Goal: Information Seeking & Learning: Learn about a topic

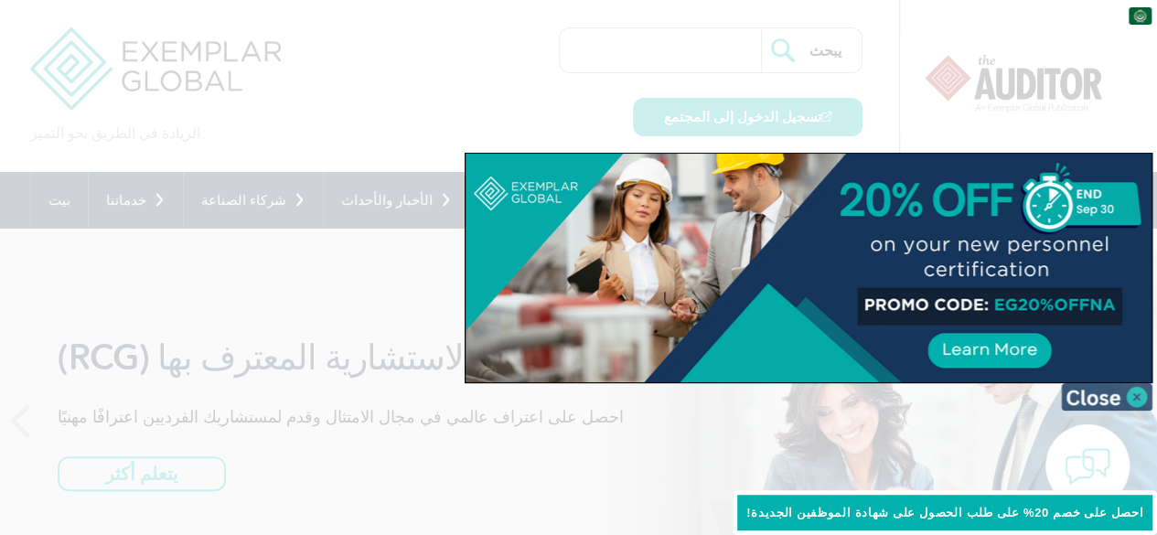
click at [1134, 389] on img at bounding box center [1106, 396] width 91 height 27
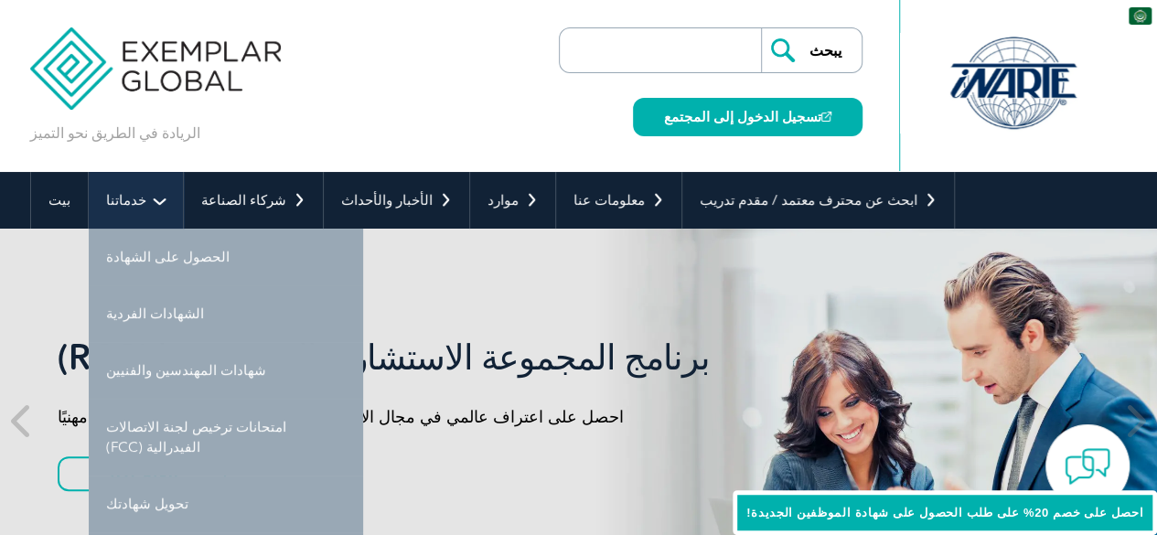
click at [136, 196] on link "خدماتنا" at bounding box center [136, 200] width 94 height 57
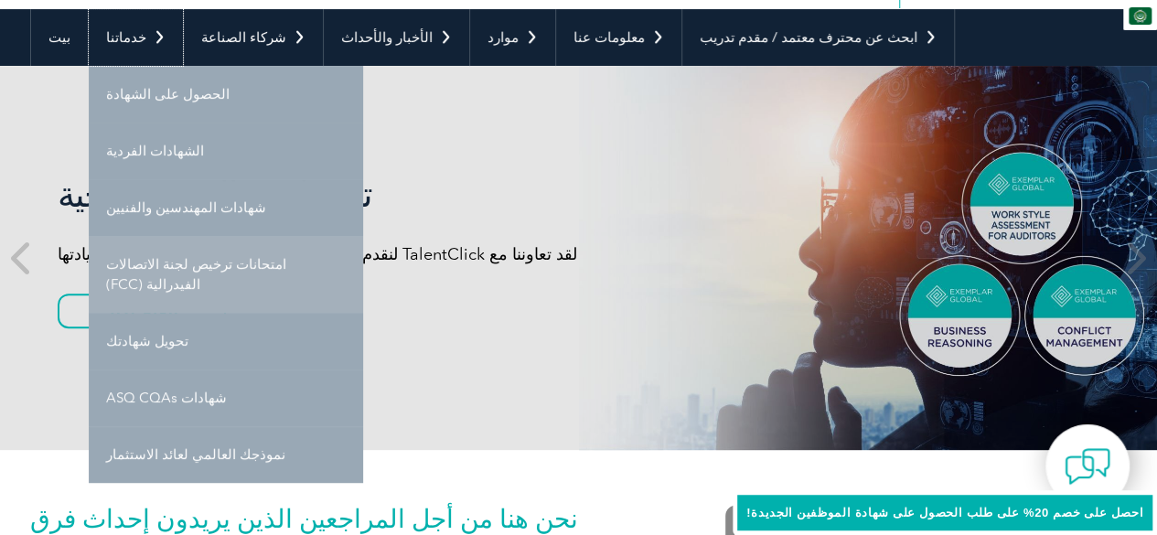
scroll to position [165, 0]
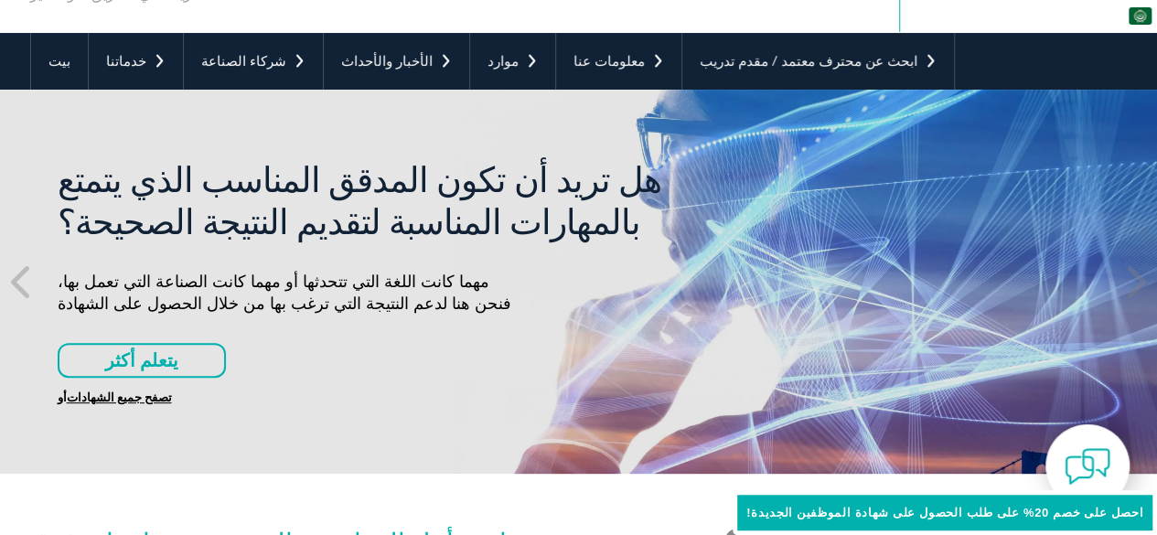
click at [163, 460] on div "هل تريد أن تكون المدقق المناسب الذي يتمتع بالمهارات المناسبة لتقديم النتيجة الص…" at bounding box center [579, 282] width 1098 height 384
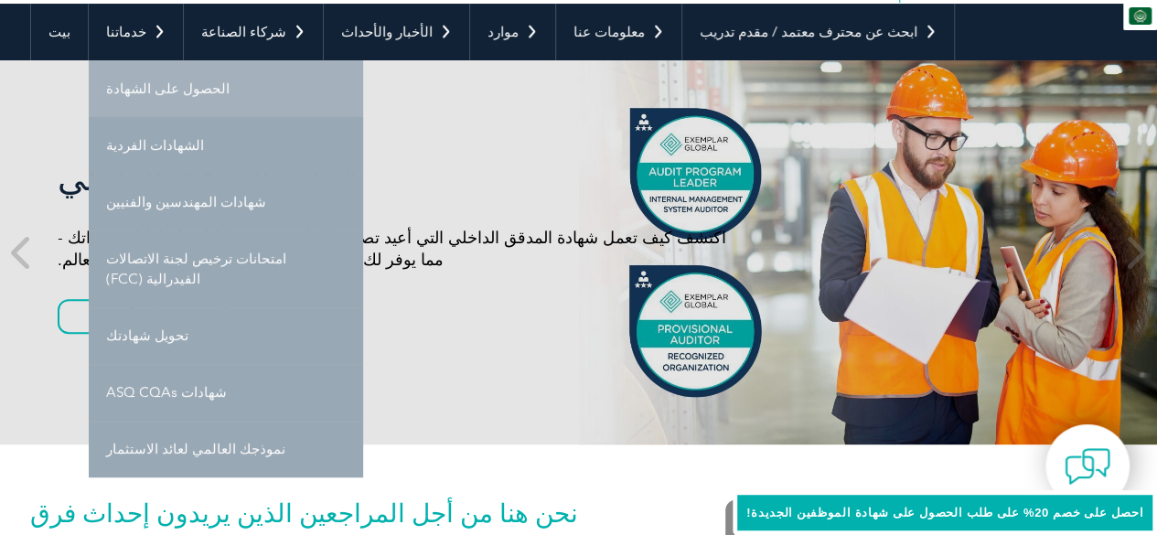
scroll to position [153, 0]
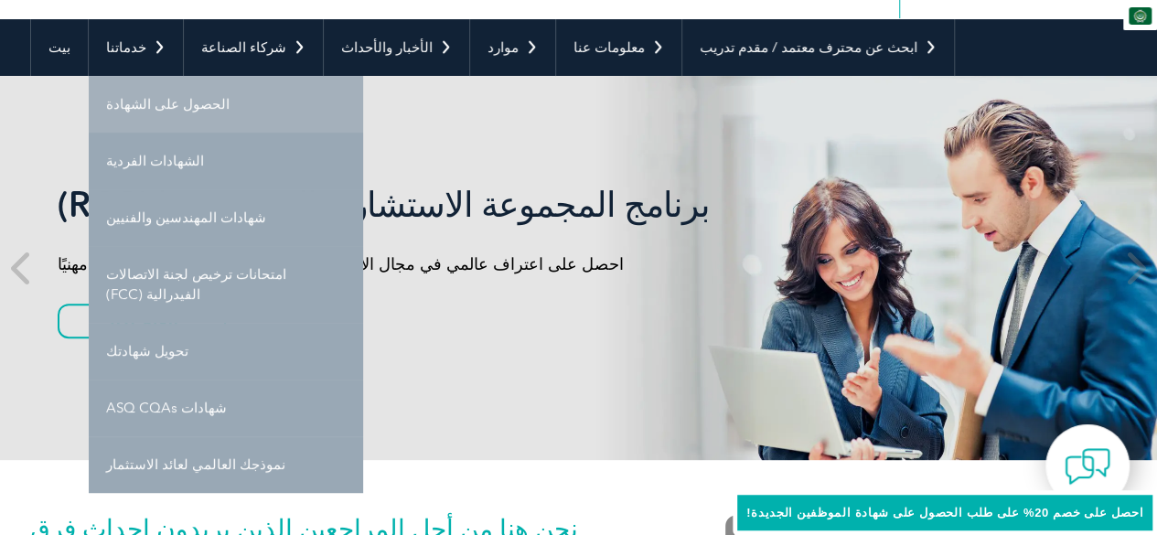
click at [194, 111] on link "الحصول على الشهادة" at bounding box center [226, 104] width 274 height 57
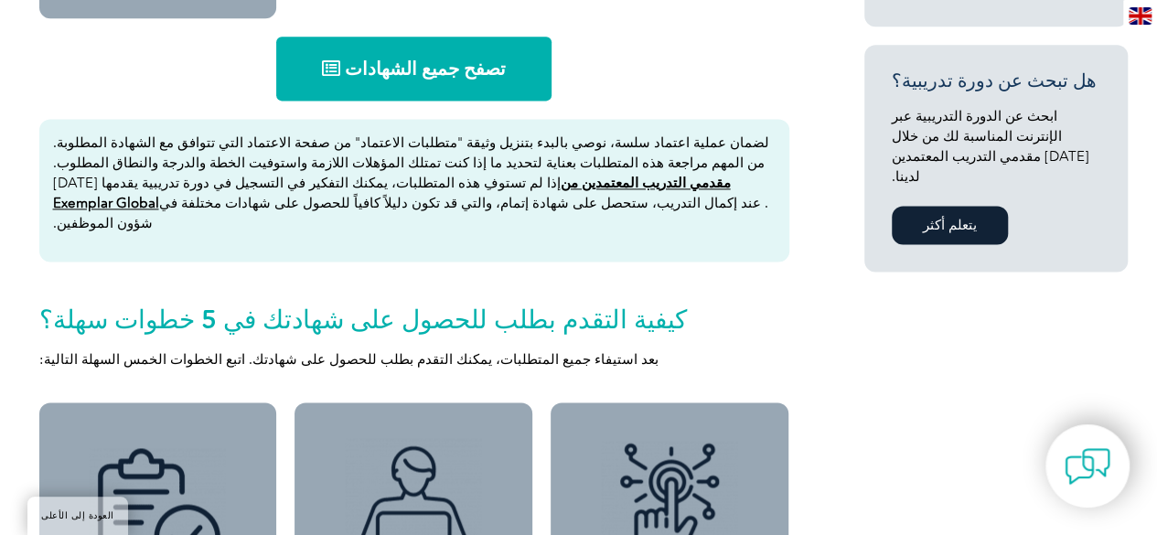
scroll to position [1200, 0]
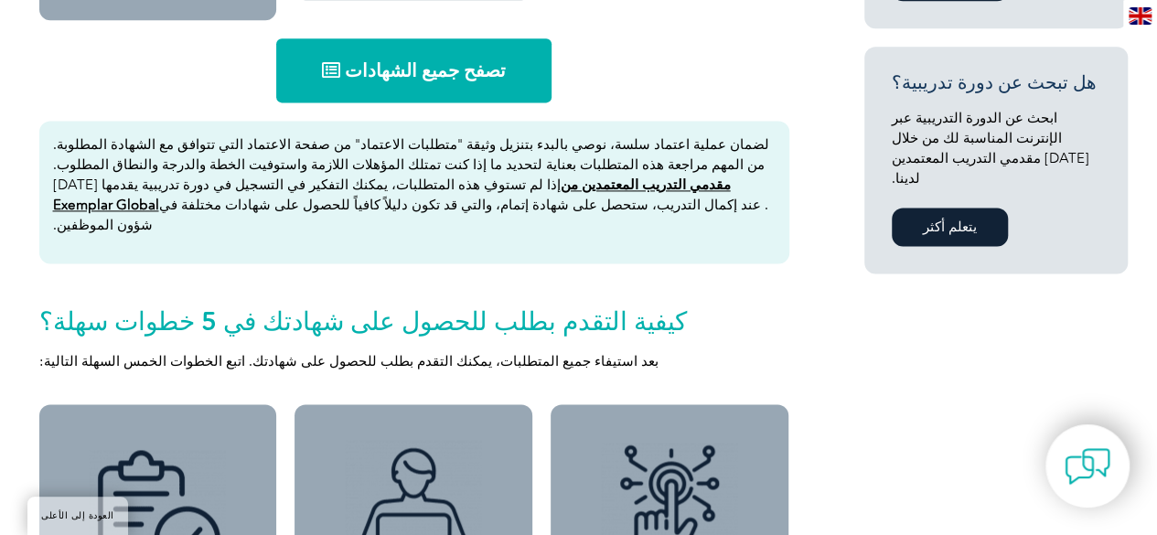
click at [423, 67] on link "تصفح جميع الشهادات" at bounding box center [413, 70] width 275 height 64
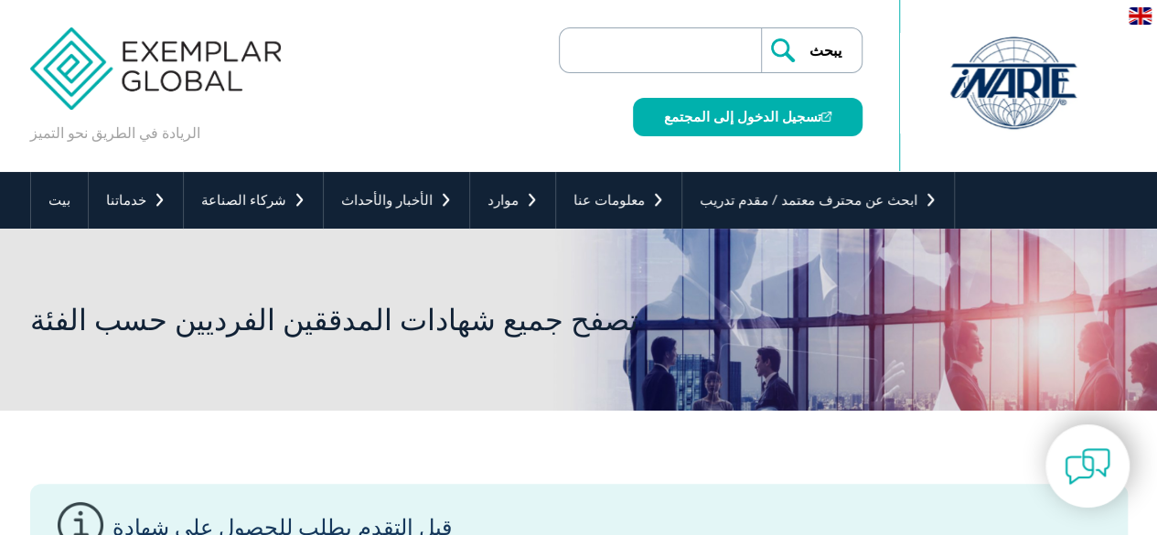
click at [392, 96] on div "الريادة في الطريق نحو التميز ▼" at bounding box center [579, 86] width 1098 height 172
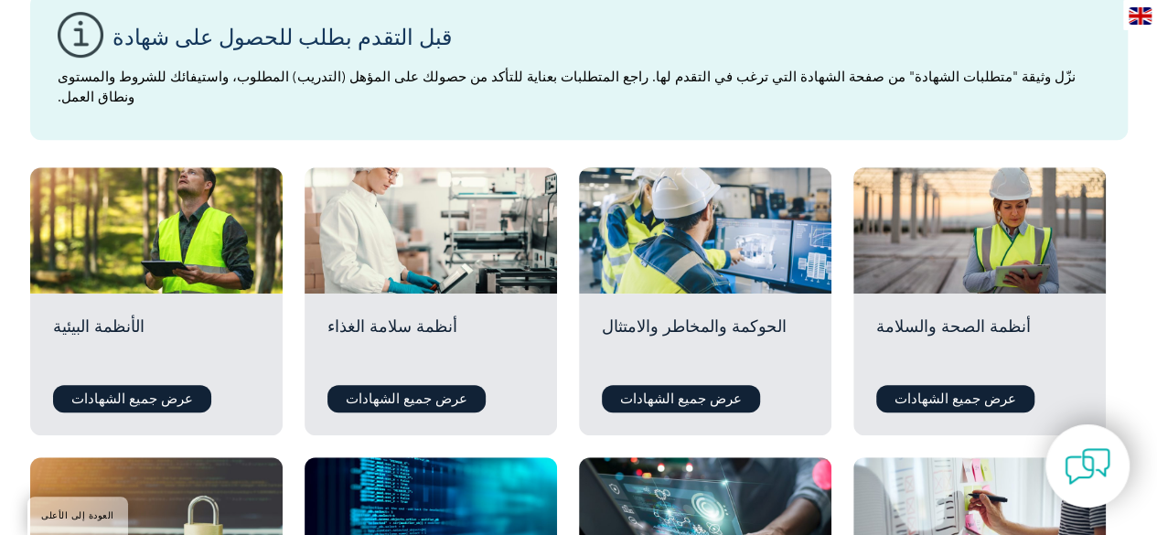
scroll to position [489, 0]
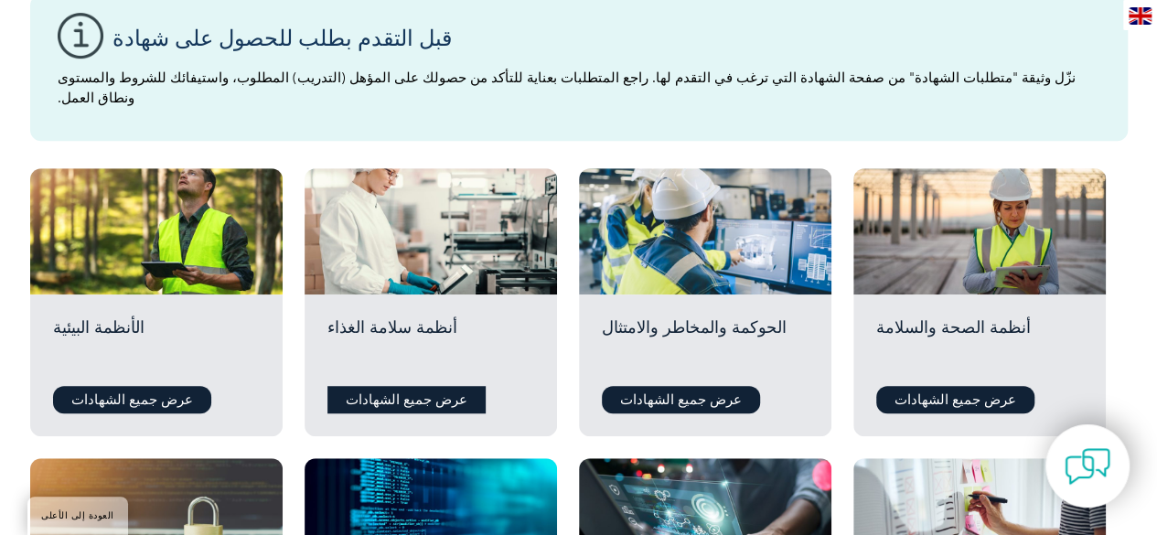
click at [401, 392] on font "عرض جميع الشهادات" at bounding box center [407, 400] width 122 height 16
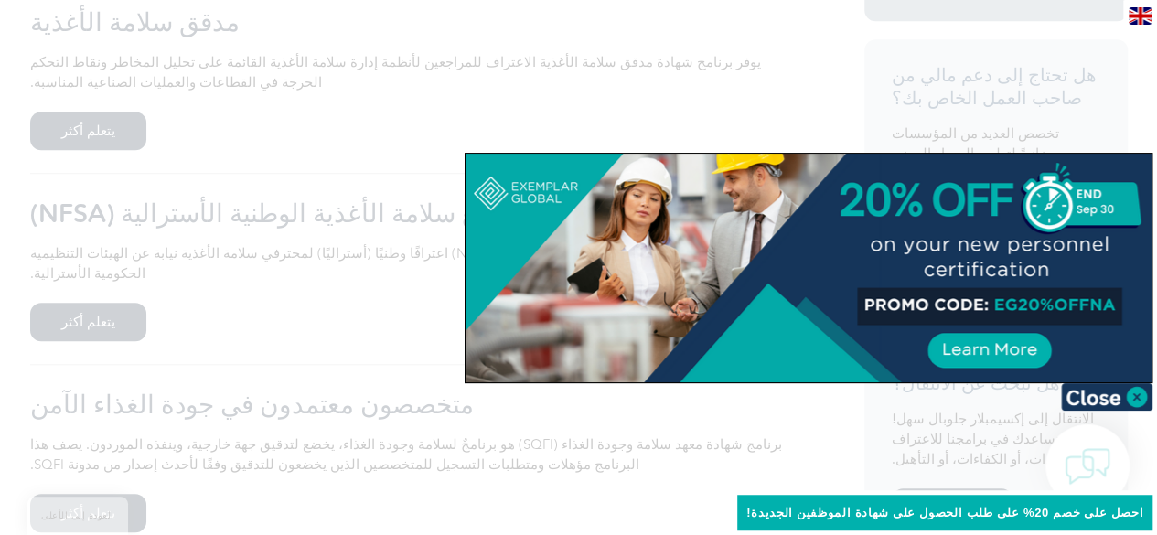
scroll to position [665, 0]
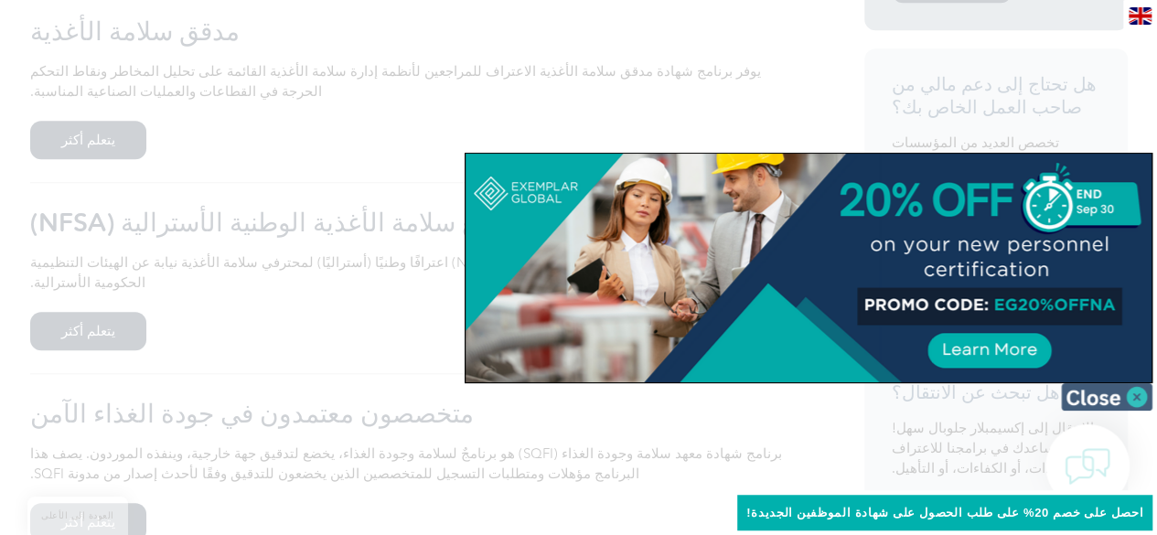
click at [1127, 402] on img at bounding box center [1106, 396] width 91 height 27
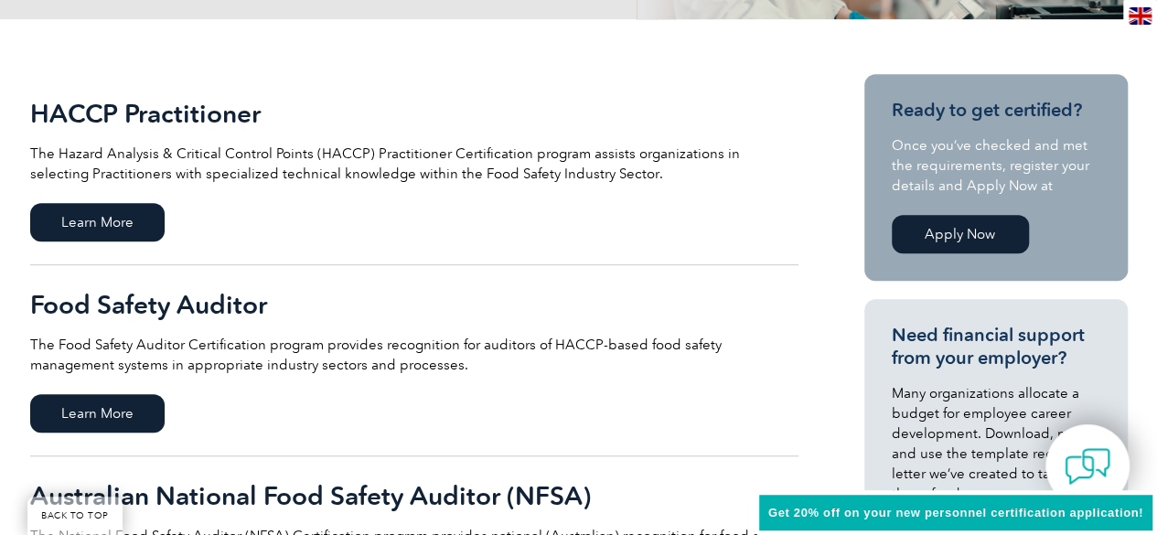
scroll to position [397, 0]
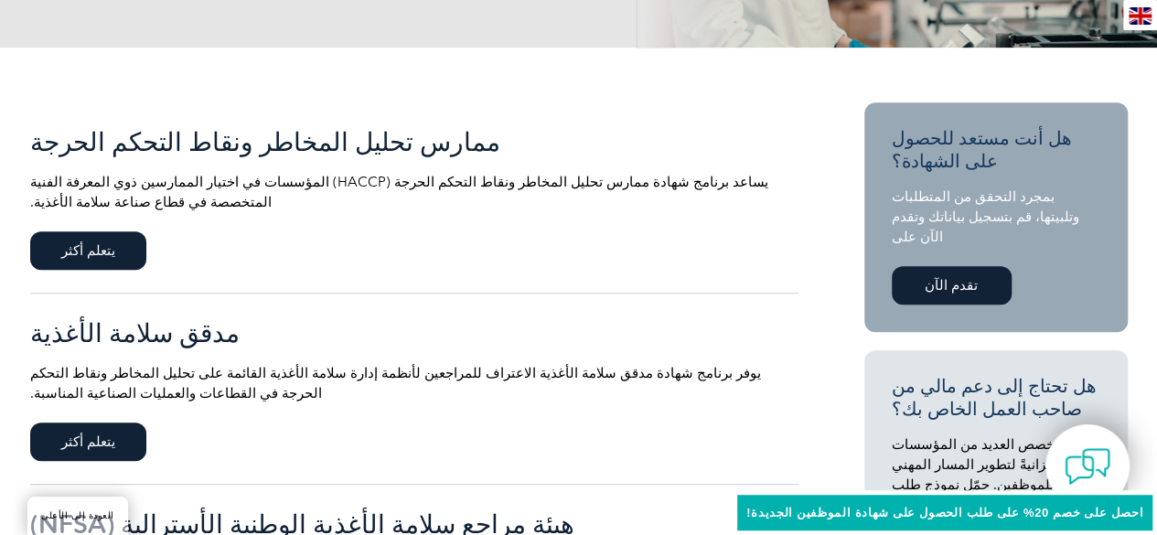
scroll to position [362, 0]
click at [104, 232] on span "يتعلم أكثر" at bounding box center [88, 251] width 116 height 38
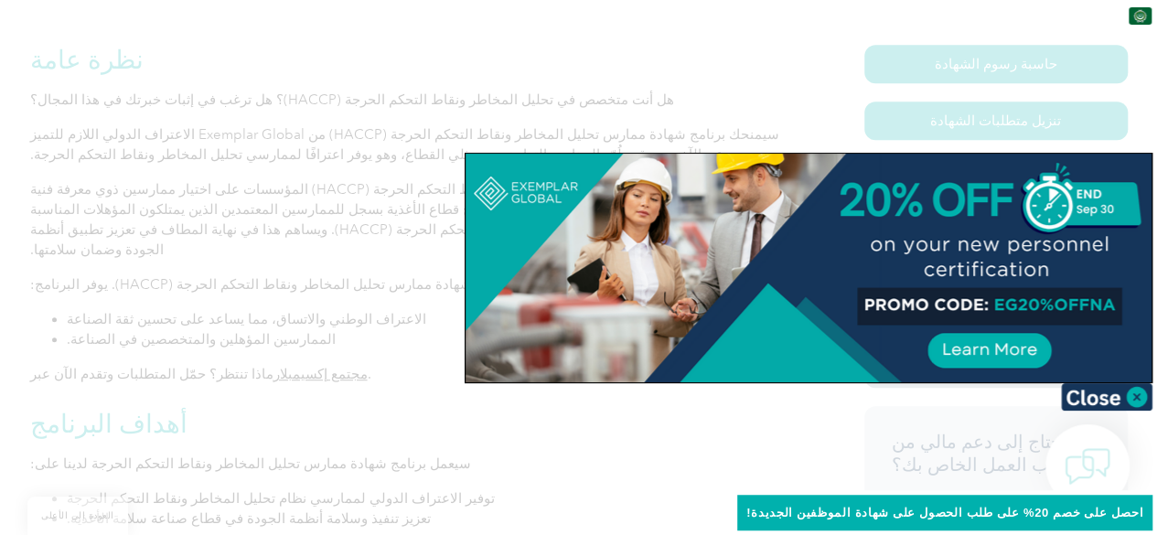
scroll to position [419, 0]
click at [1101, 391] on img at bounding box center [1106, 396] width 91 height 27
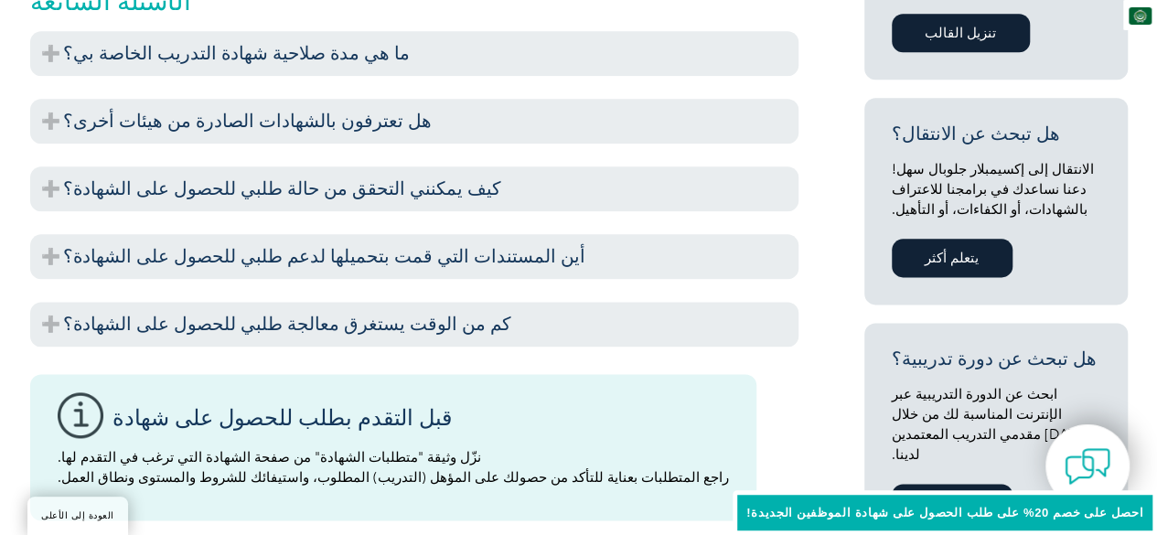
scroll to position [1083, 0]
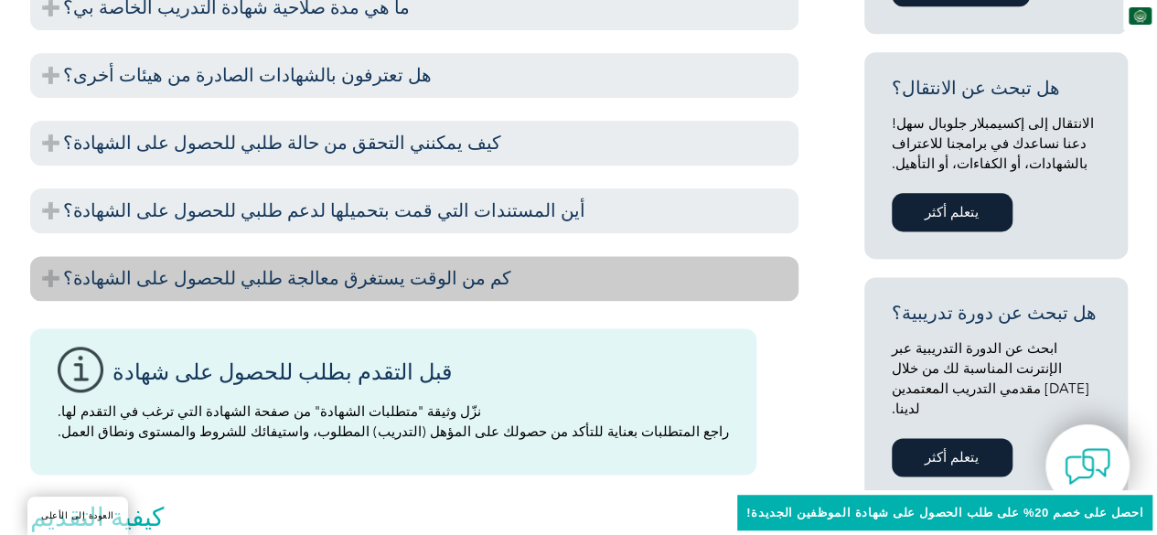
click at [63, 267] on font "كم من الوقت يستغرق معالجة طلبي للحصول على الشهادة؟" at bounding box center [287, 278] width 448 height 22
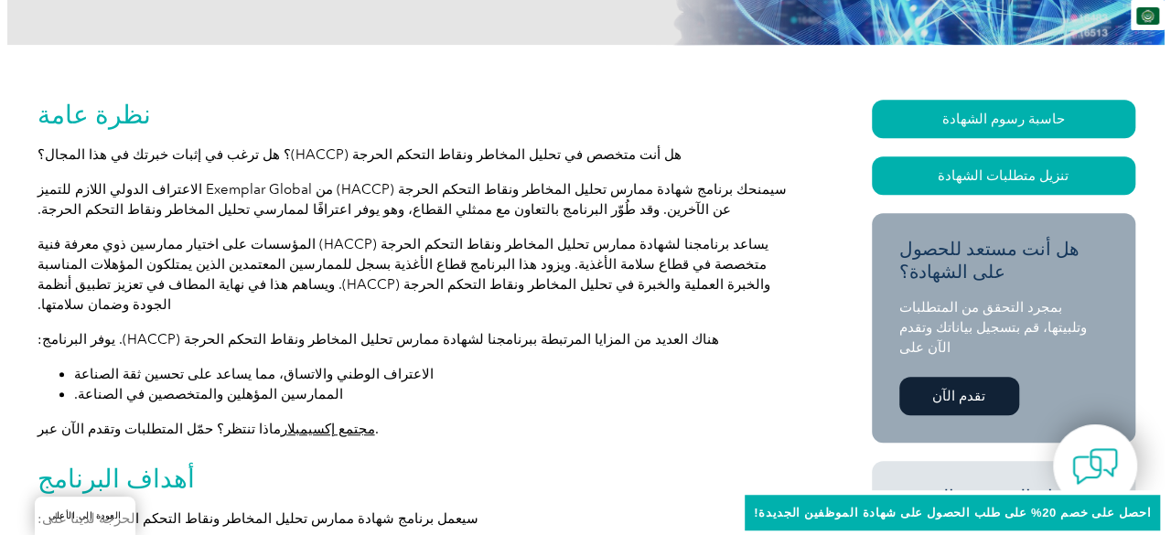
scroll to position [362, 0]
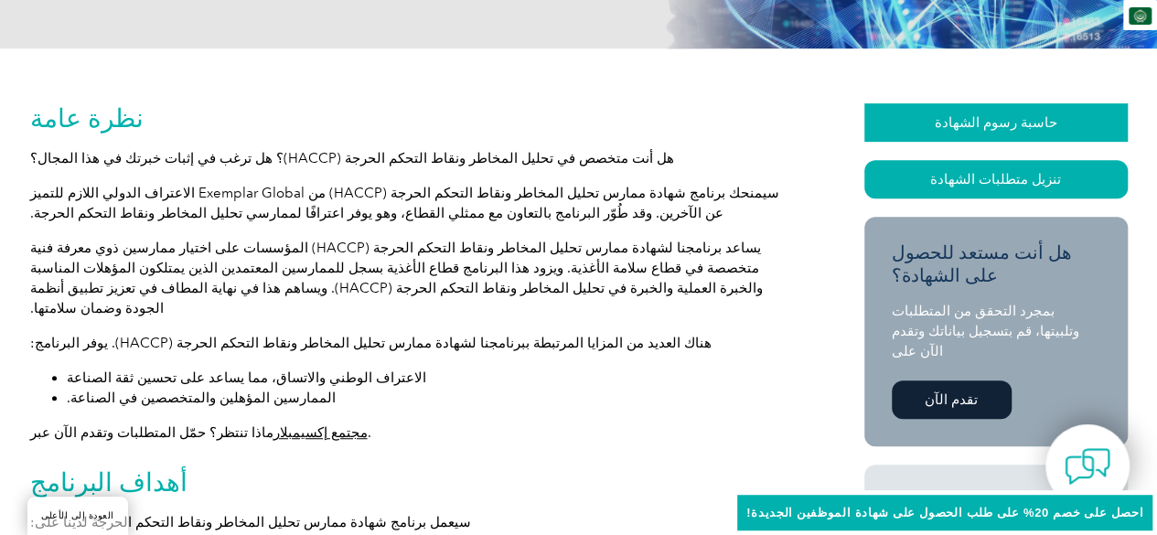
click at [924, 129] on link "حاسبة رسوم الشهادة" at bounding box center [995, 122] width 263 height 38
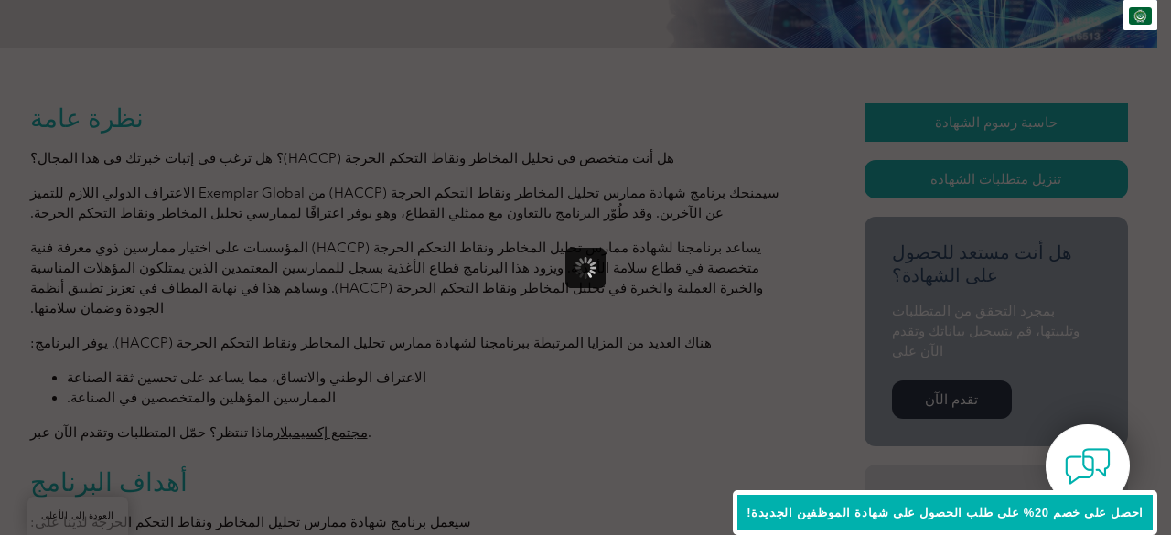
click at [924, 129] on div at bounding box center [585, 267] width 1171 height 535
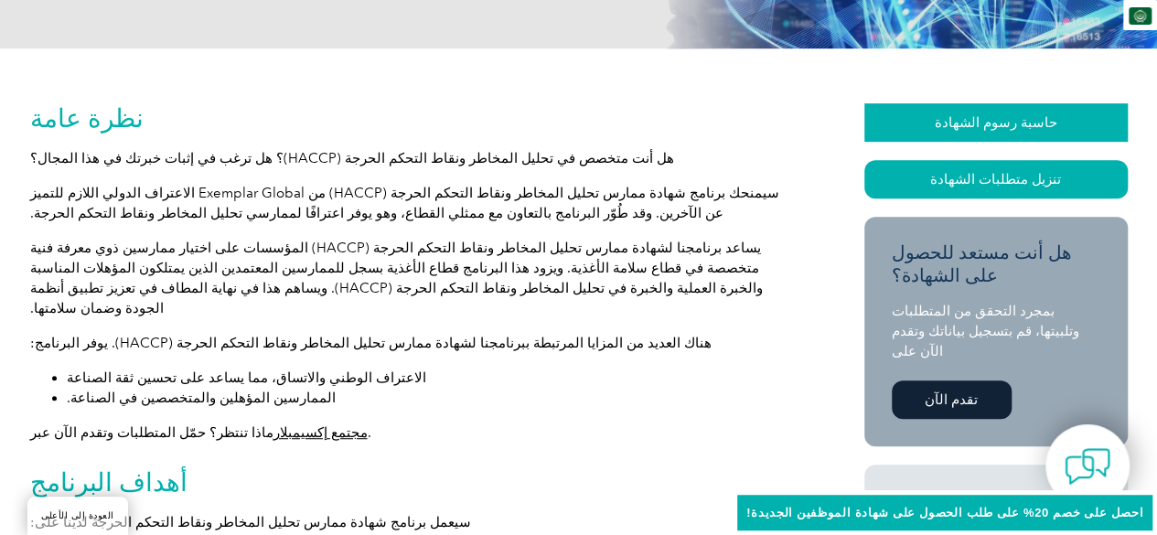
click at [930, 109] on link "حاسبة رسوم الشهادة" at bounding box center [995, 122] width 263 height 38
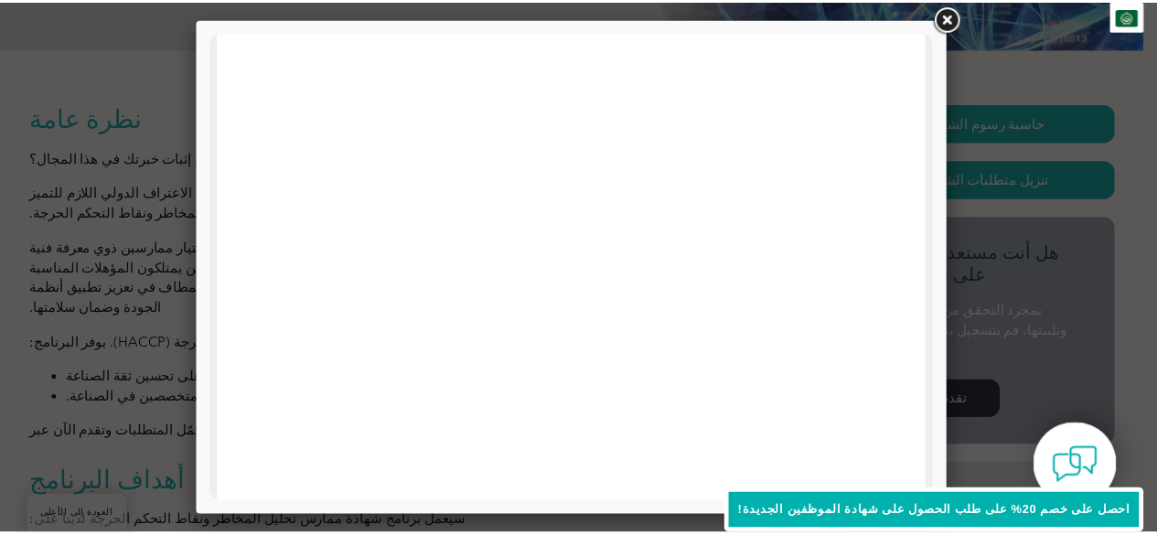
scroll to position [395, 0]
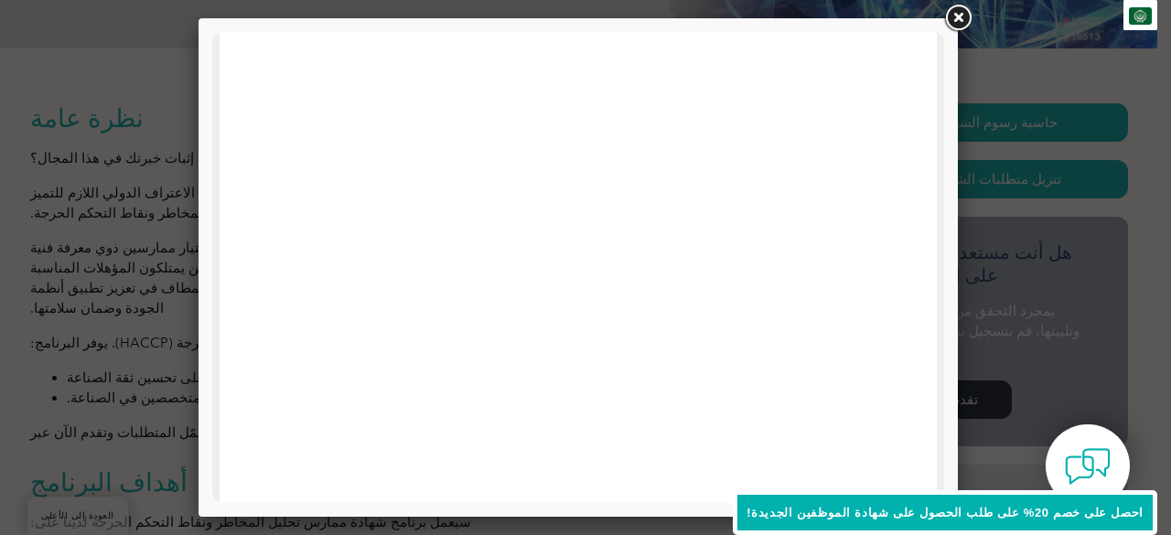
click at [952, 22] on link at bounding box center [957, 18] width 33 height 33
